Goal: Task Accomplishment & Management: Manage account settings

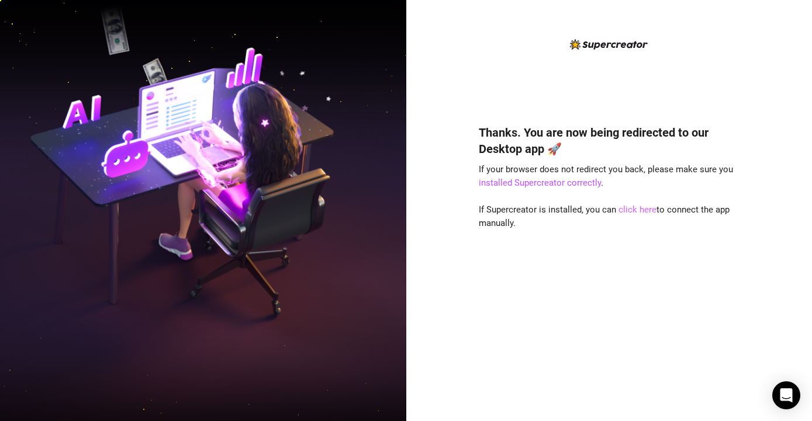
click at [638, 211] on link "click here" at bounding box center [637, 210] width 38 height 11
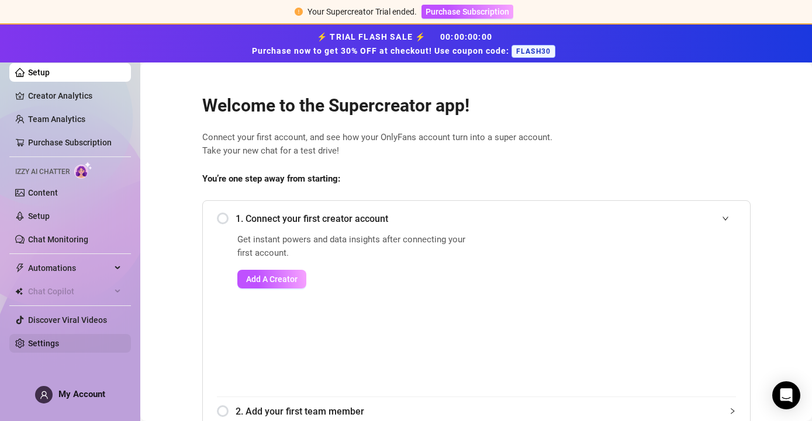
click at [54, 348] on link "Settings" at bounding box center [43, 343] width 31 height 9
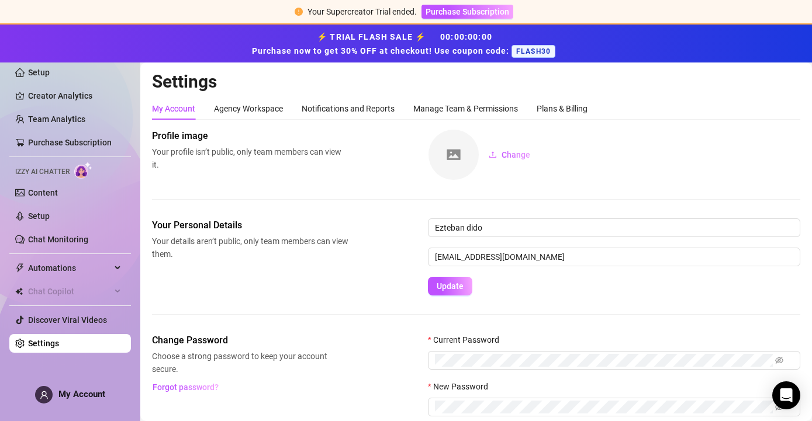
click at [82, 392] on span "My Account" at bounding box center [81, 394] width 47 height 11
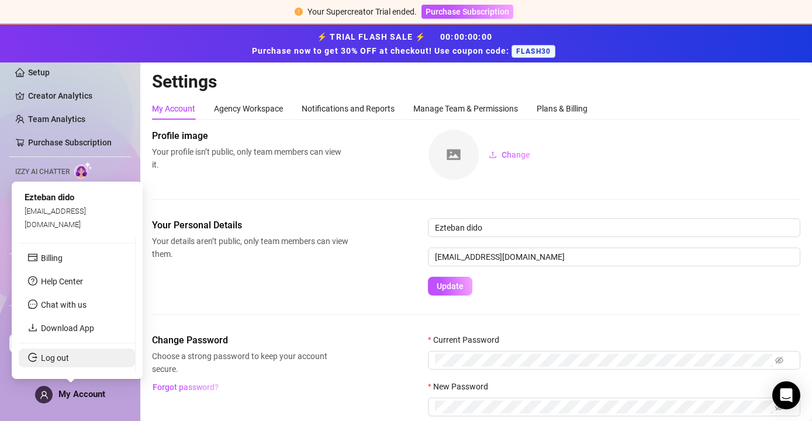
click at [66, 363] on link "Log out" at bounding box center [55, 358] width 28 height 9
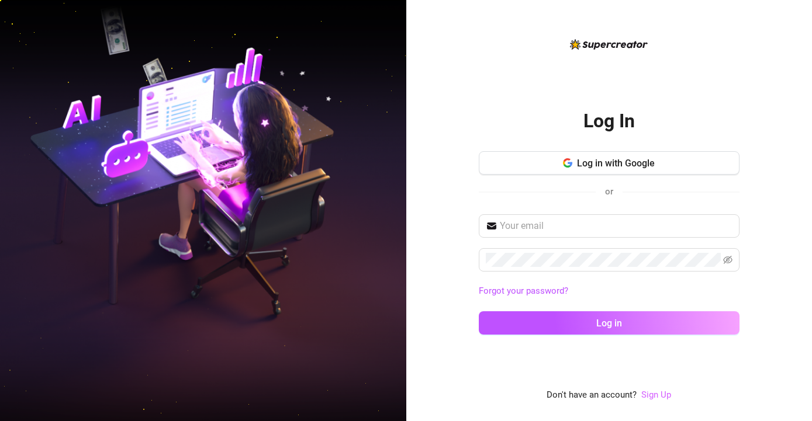
click at [666, 399] on link "Sign Up" at bounding box center [656, 395] width 30 height 11
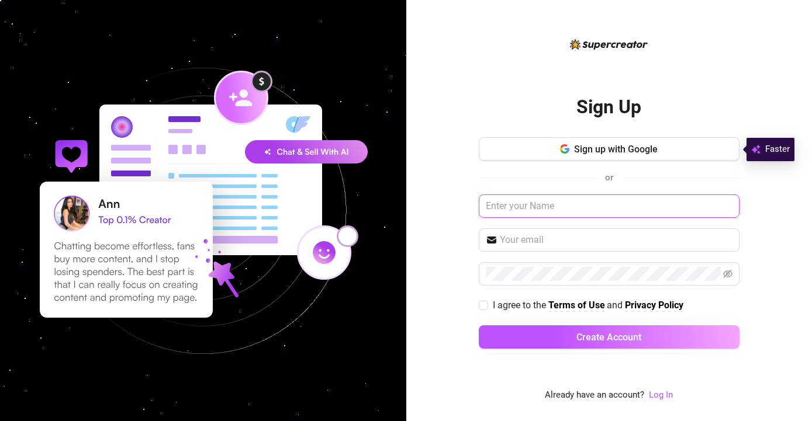
click at [574, 207] on input "text" at bounding box center [609, 206] width 261 height 23
click at [666, 399] on link "Log In" at bounding box center [661, 395] width 24 height 11
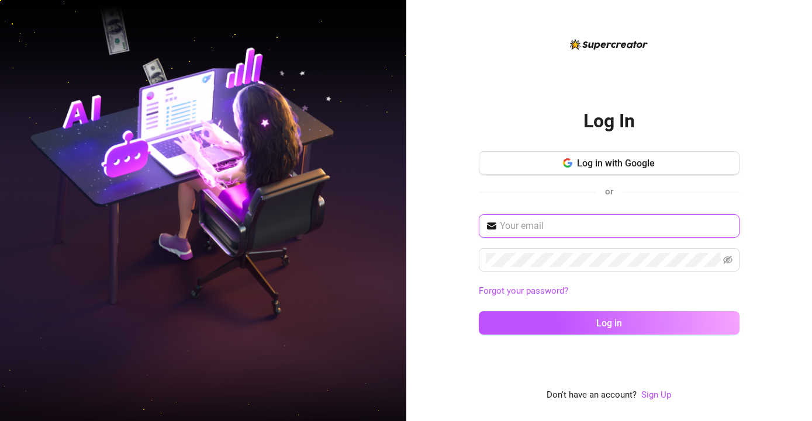
paste input "perma_trag0@outlook.com"
click at [564, 233] on input "perma_trag0@outlook.com" at bounding box center [616, 226] width 233 height 14
type input "perma_trag0@outlook.com"
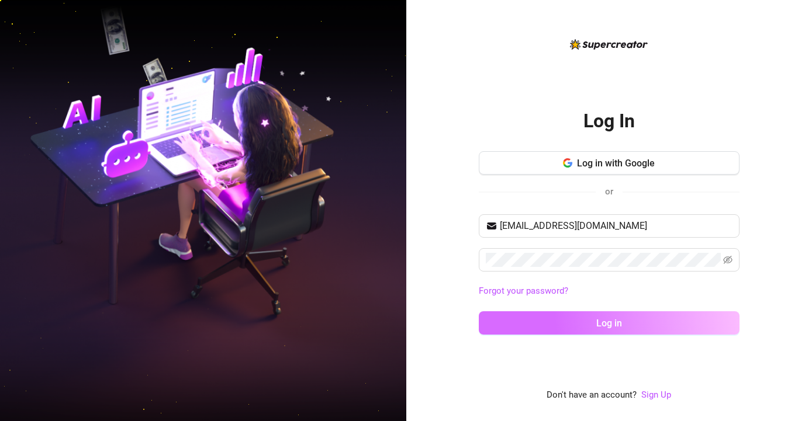
click at [506, 322] on button "Log in" at bounding box center [609, 323] width 261 height 23
